Goal: Information Seeking & Learning: Learn about a topic

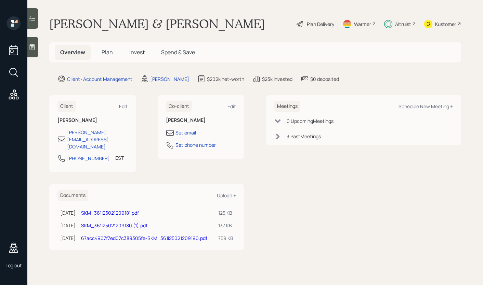
click at [403, 24] on div "Altruist" at bounding box center [403, 24] width 16 height 7
click at [112, 54] on span "Plan" at bounding box center [107, 53] width 11 height 8
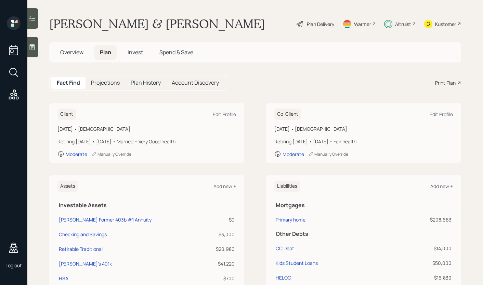
click at [99, 82] on h5 "Projections" at bounding box center [105, 83] width 29 height 6
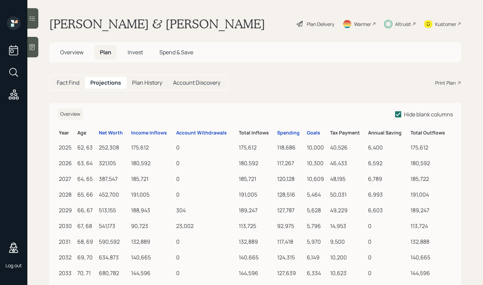
click at [67, 52] on span "Overview" at bounding box center [71, 53] width 23 height 8
